Goal: Task Accomplishment & Management: Use online tool/utility

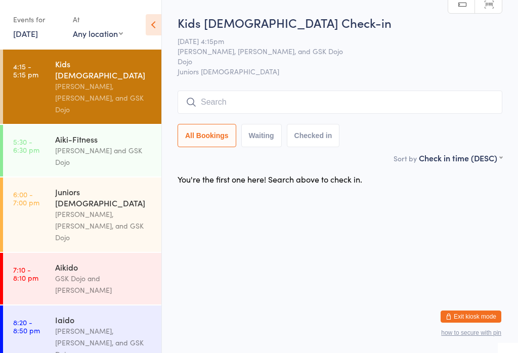
click at [456, 94] on input "search" at bounding box center [340, 102] width 325 height 23
click at [296, 91] on input "search" at bounding box center [340, 102] width 325 height 23
type input "K"
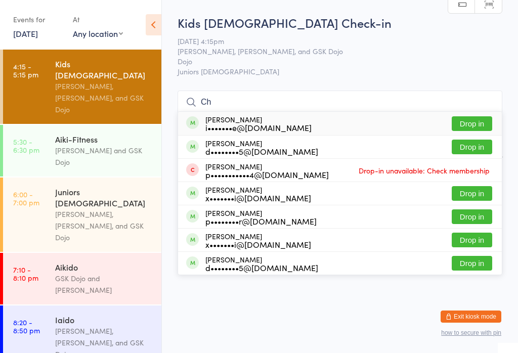
scroll to position [89, 0]
type input "Ch"
click at [477, 186] on button "Drop in" at bounding box center [472, 193] width 40 height 15
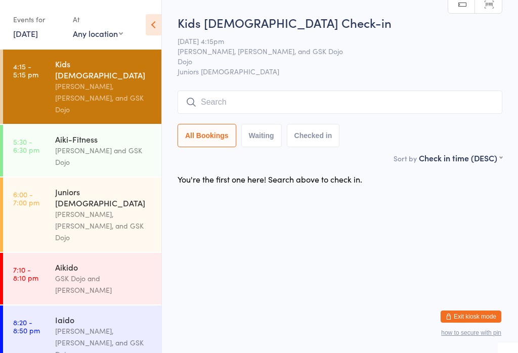
scroll to position [0, 0]
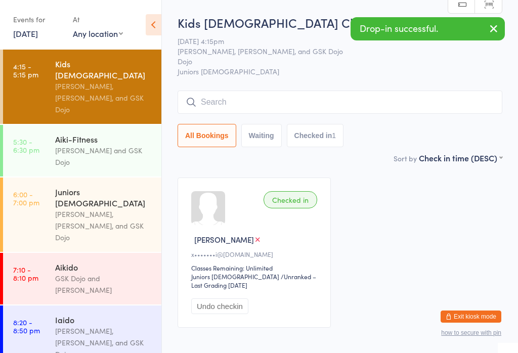
click at [224, 98] on input "search" at bounding box center [340, 102] width 325 height 23
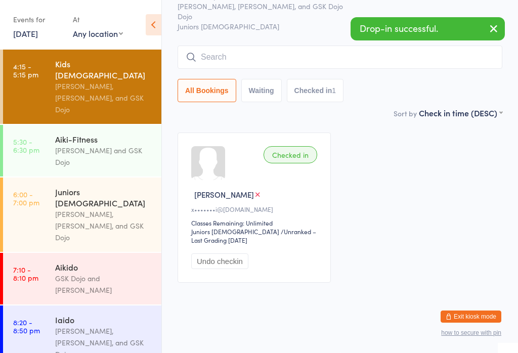
scroll to position [92, 0]
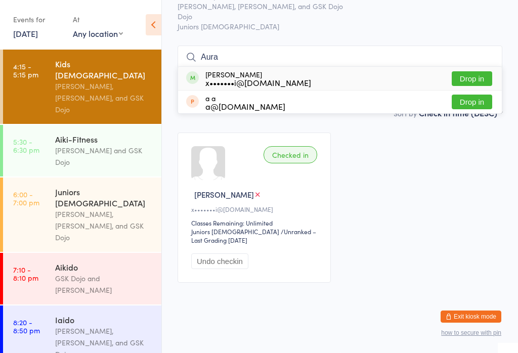
type input "Aura"
click at [478, 71] on button "Drop in" at bounding box center [472, 78] width 40 height 15
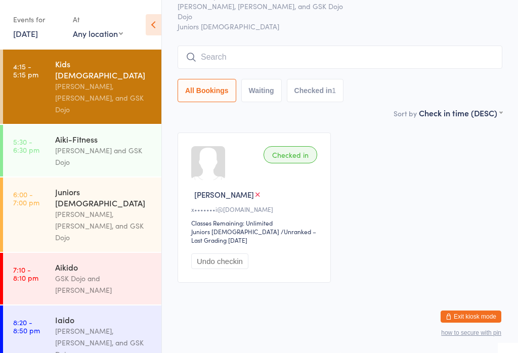
scroll to position [56, 0]
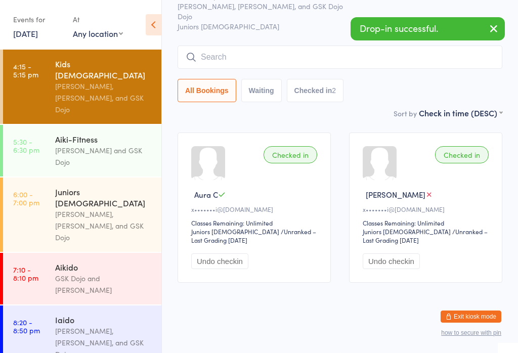
click at [274, 47] on input "search" at bounding box center [340, 57] width 325 height 23
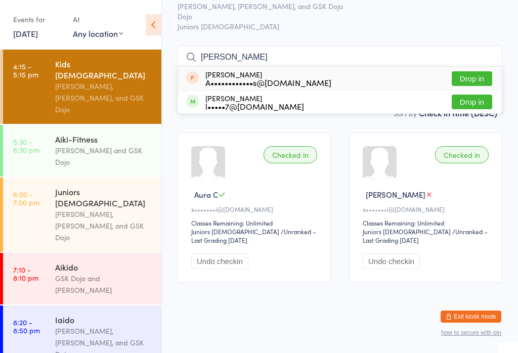
type input "[PERSON_NAME]"
click at [474, 95] on button "Drop in" at bounding box center [472, 102] width 40 height 15
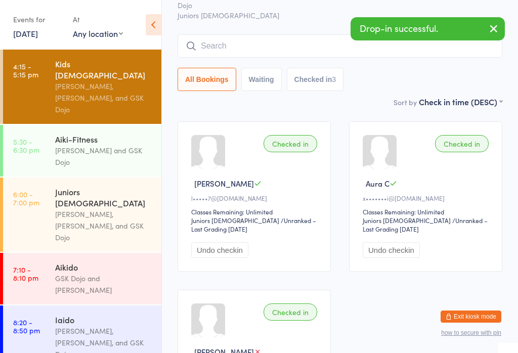
scroll to position [58, 0]
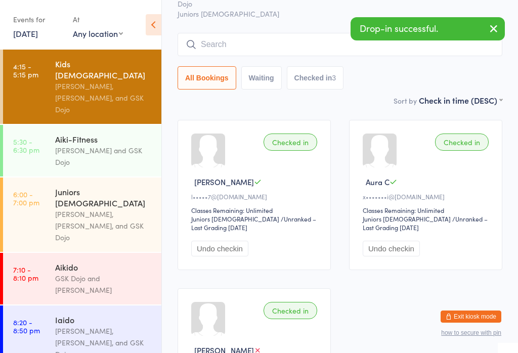
click at [201, 39] on input "search" at bounding box center [340, 44] width 325 height 23
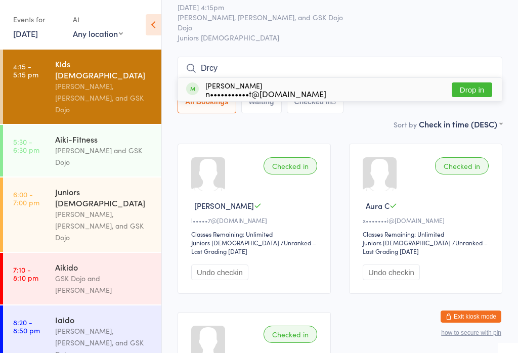
scroll to position [32, 0]
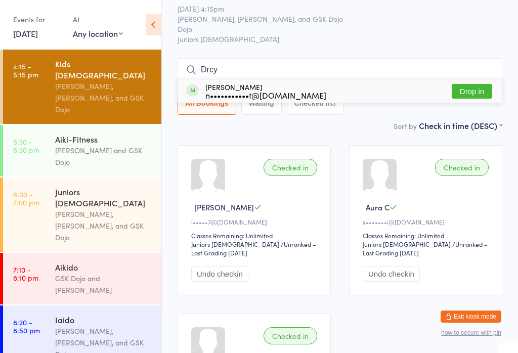
type input "Drcy"
click at [305, 84] on div "[PERSON_NAME] n•••••••••••t@[DOMAIN_NAME]" at bounding box center [265, 91] width 121 height 16
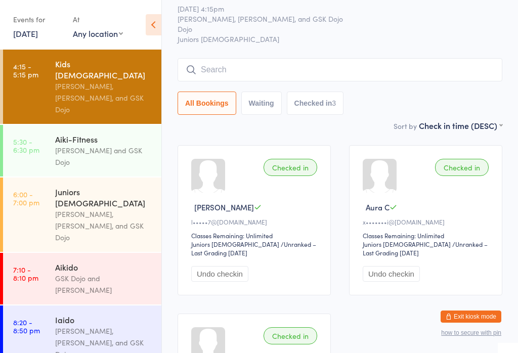
click at [307, 96] on button "Checked in 3" at bounding box center [315, 103] width 57 height 23
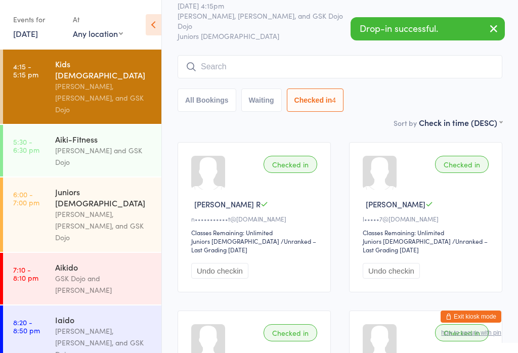
scroll to position [41, 0]
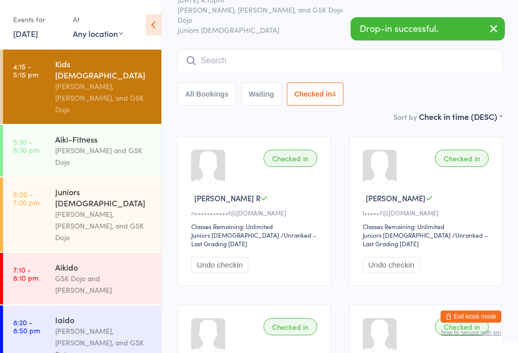
click at [494, 30] on icon "button" at bounding box center [494, 28] width 12 height 13
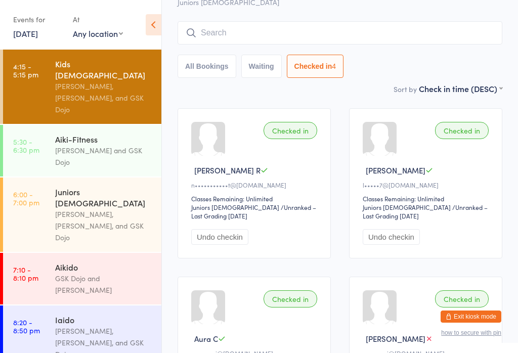
scroll to position [73, 0]
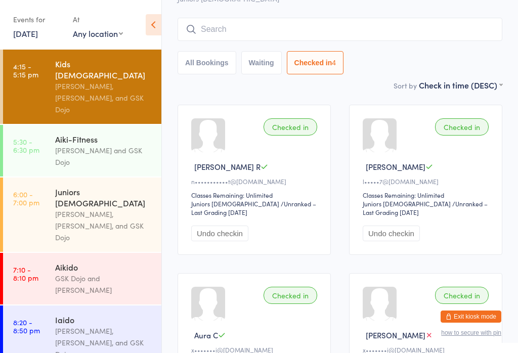
click at [220, 27] on input "search" at bounding box center [340, 29] width 325 height 23
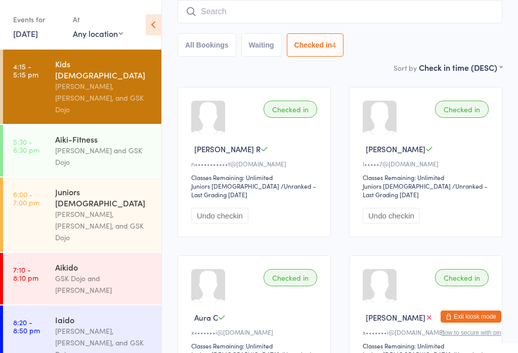
scroll to position [92, 0]
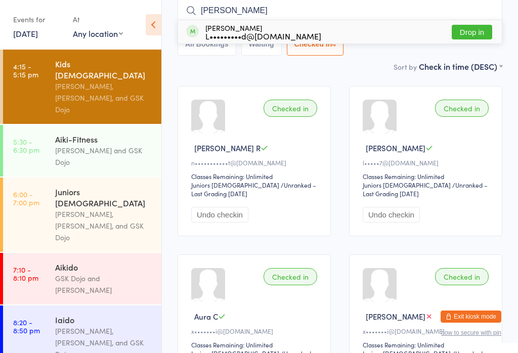
type input "[PERSON_NAME]"
click at [478, 31] on button "Drop in" at bounding box center [472, 32] width 40 height 15
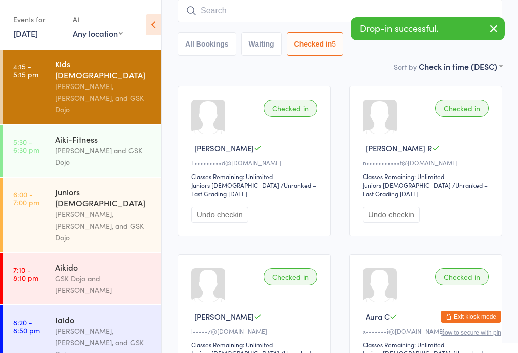
click at [202, 14] on input "search" at bounding box center [340, 10] width 325 height 23
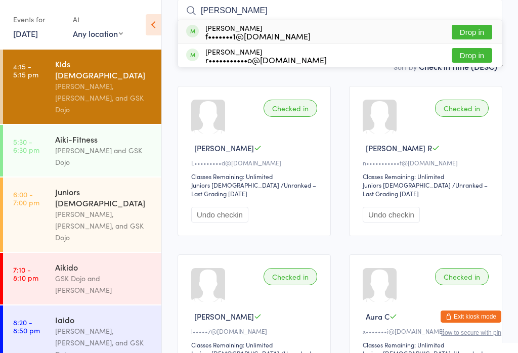
type input "[PERSON_NAME]"
click at [486, 27] on button "Drop in" at bounding box center [472, 32] width 40 height 15
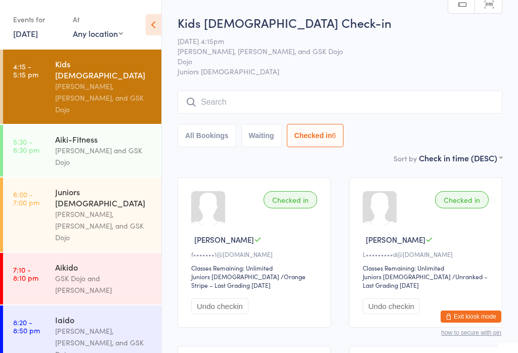
scroll to position [0, 0]
click at [257, 97] on input "search" at bounding box center [340, 102] width 325 height 23
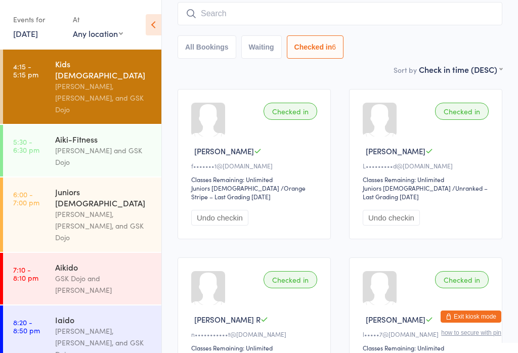
scroll to position [92, 0]
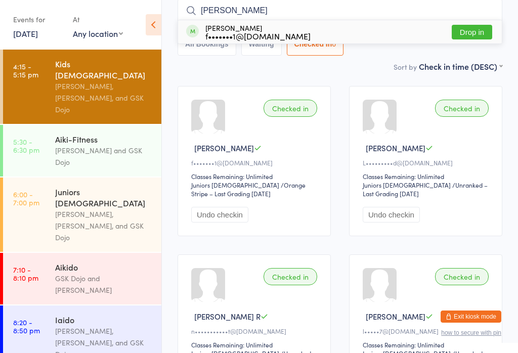
type input "[PERSON_NAME]"
click at [481, 25] on button "Drop in" at bounding box center [472, 32] width 40 height 15
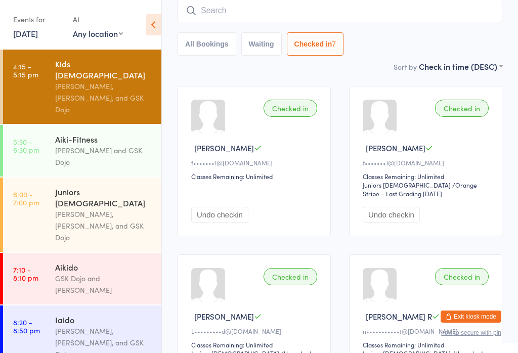
click at [264, 21] on input "search" at bounding box center [340, 10] width 325 height 23
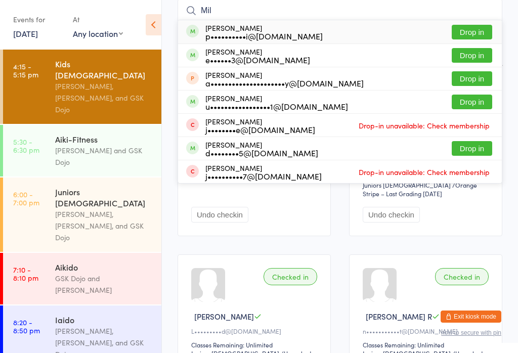
type input "Mil"
click at [475, 36] on button "Drop in" at bounding box center [472, 32] width 40 height 15
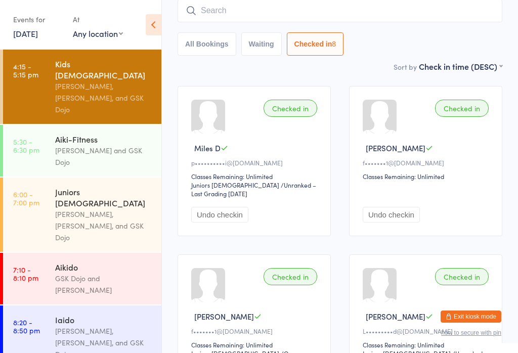
click at [310, 9] on input "search" at bounding box center [340, 10] width 325 height 23
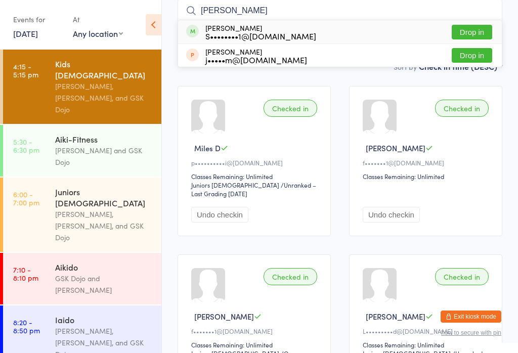
type input "[PERSON_NAME]"
click at [199, 32] on div "[PERSON_NAME] S••••••••1@[DOMAIN_NAME]" at bounding box center [251, 32] width 130 height 16
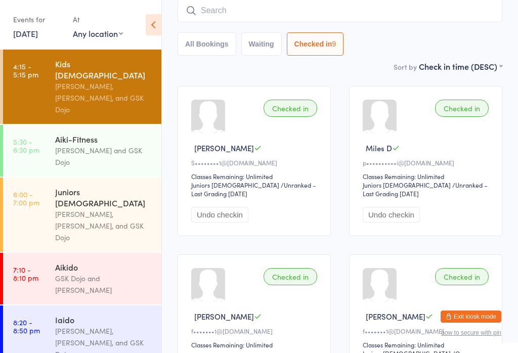
click at [322, 13] on input "search" at bounding box center [340, 10] width 325 height 23
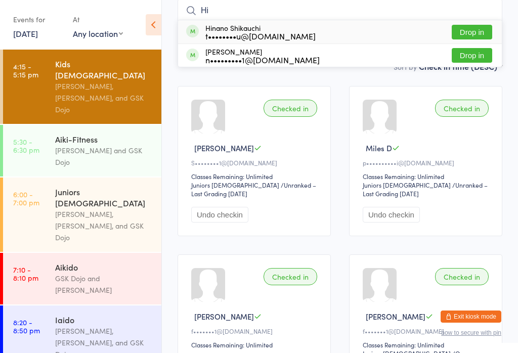
type input "Hi"
click at [478, 61] on button "Drop in" at bounding box center [472, 55] width 40 height 15
